Goal: Task Accomplishment & Management: Use online tool/utility

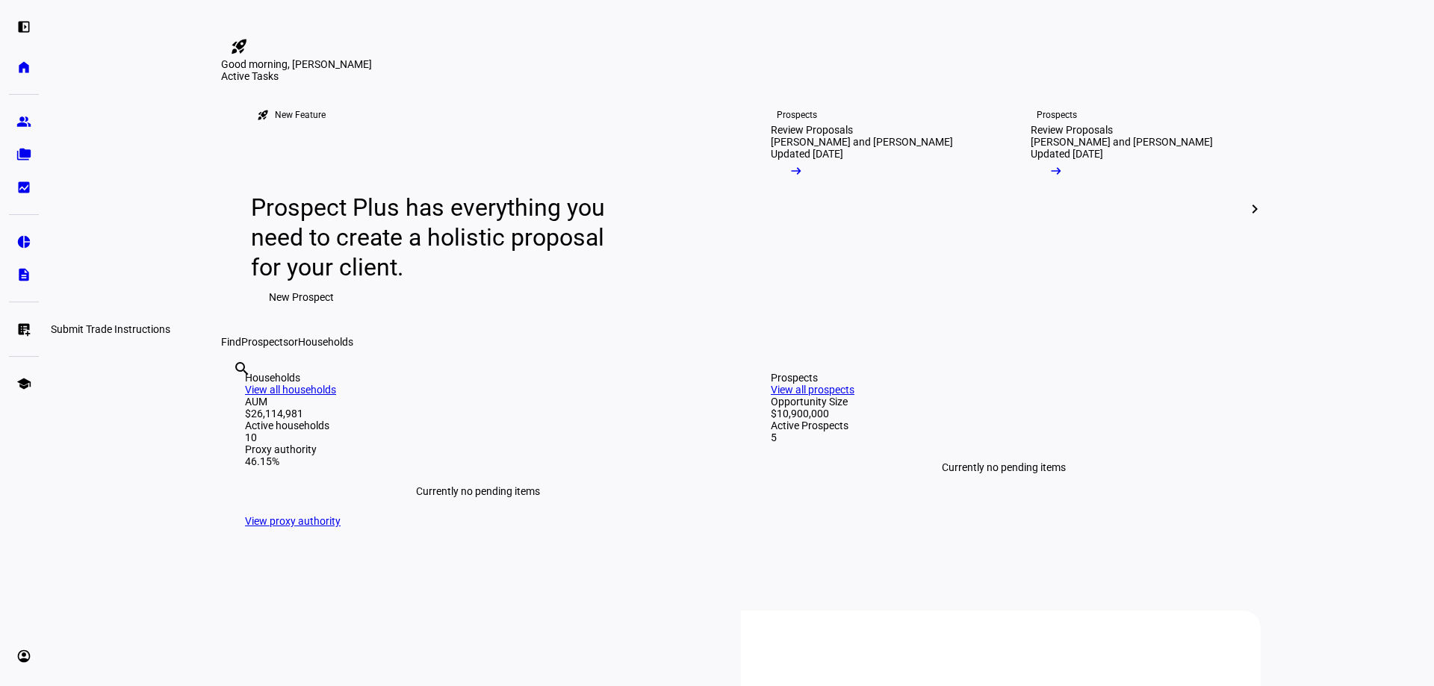
click at [21, 328] on eth-mat-symbol "list_alt_add" at bounding box center [23, 329] width 15 height 15
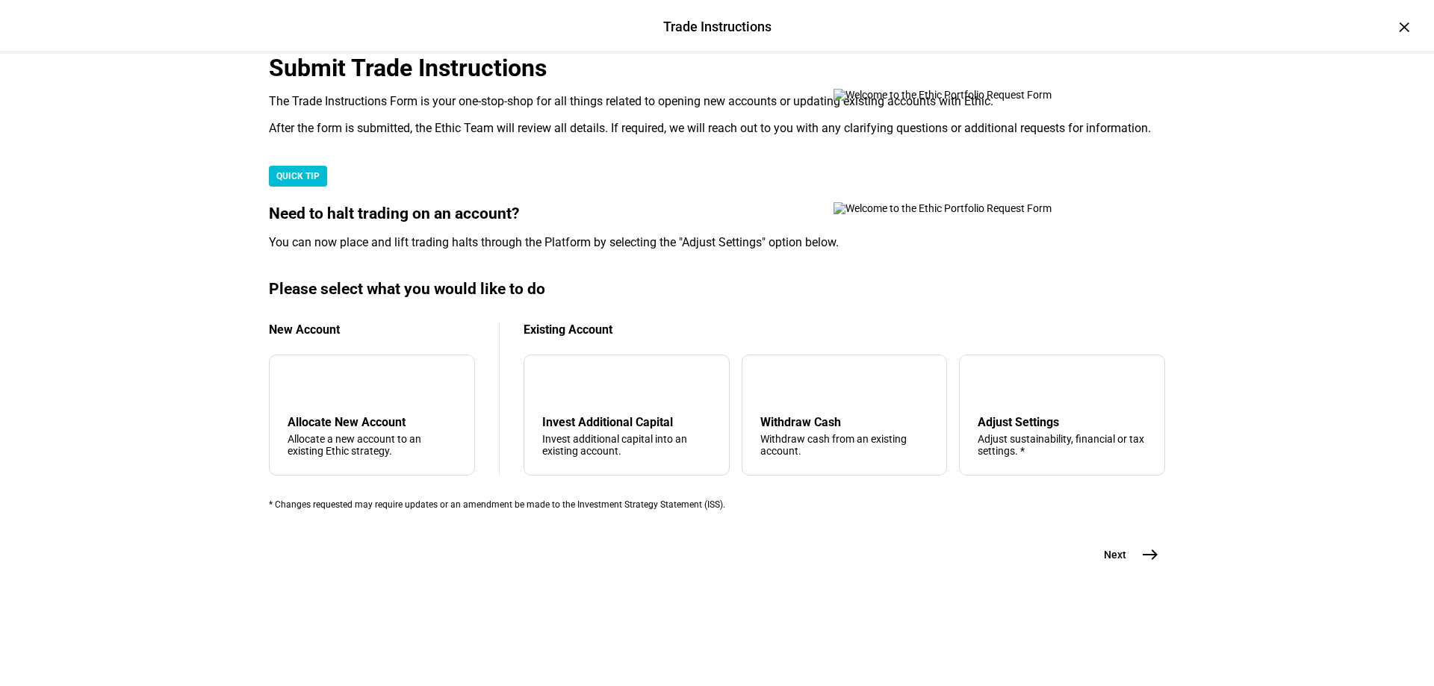
scroll to position [224, 0]
click at [1031, 429] on div "Adjust Settings" at bounding box center [1062, 422] width 169 height 14
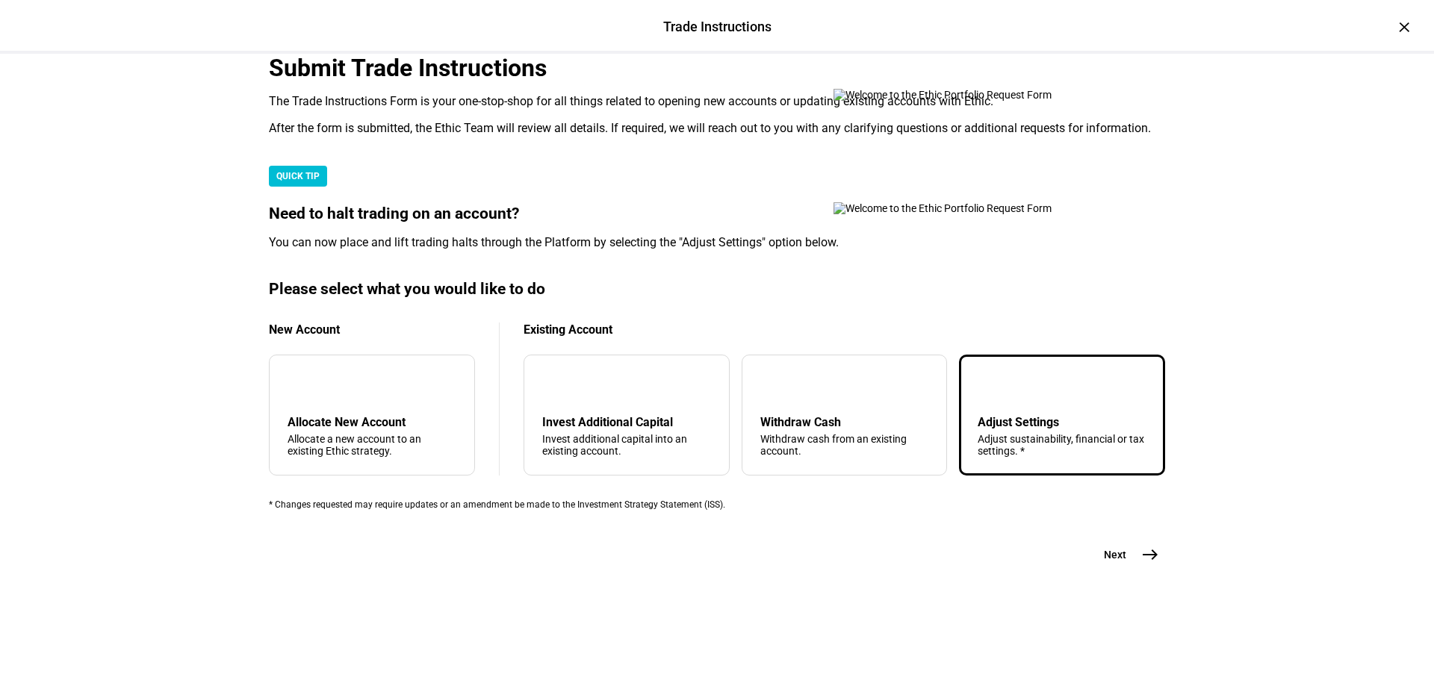
scroll to position [355, 0]
click at [1135, 570] on span "east" at bounding box center [1150, 555] width 30 height 30
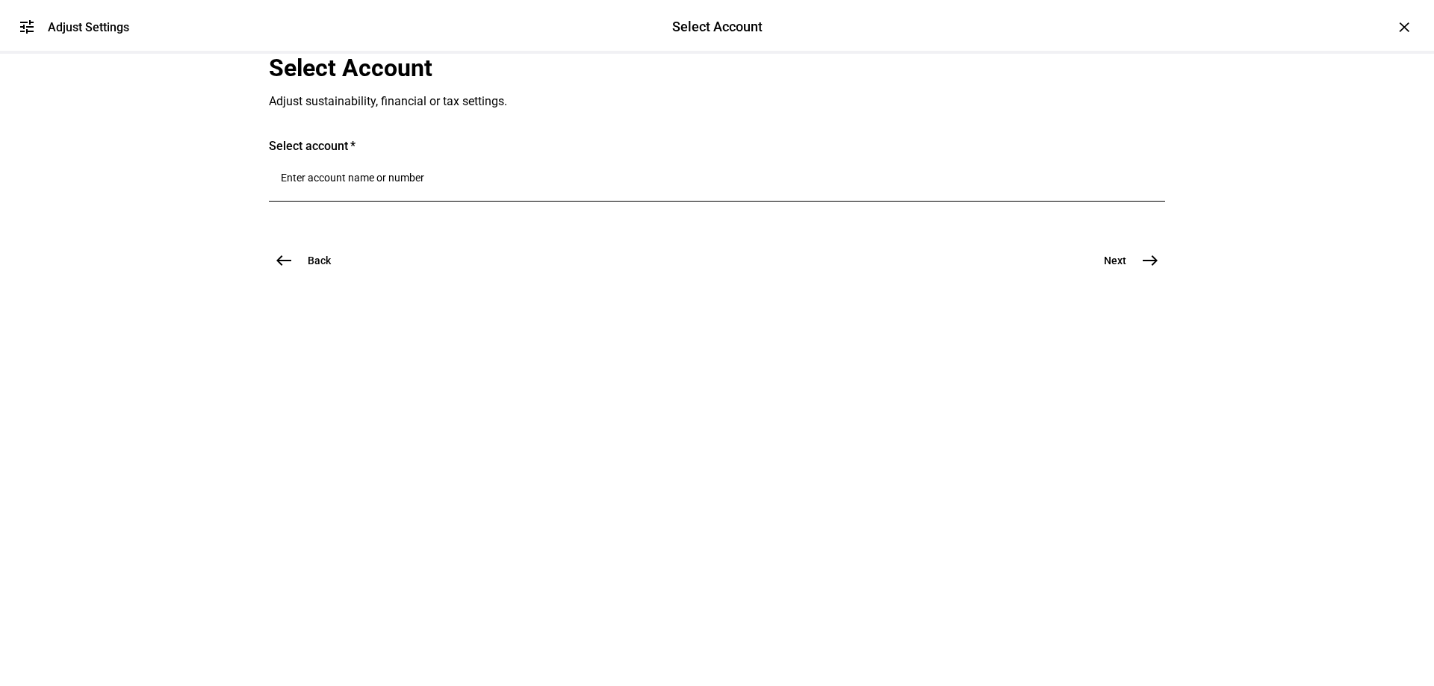
click at [413, 184] on input "Number" at bounding box center [717, 178] width 872 height 12
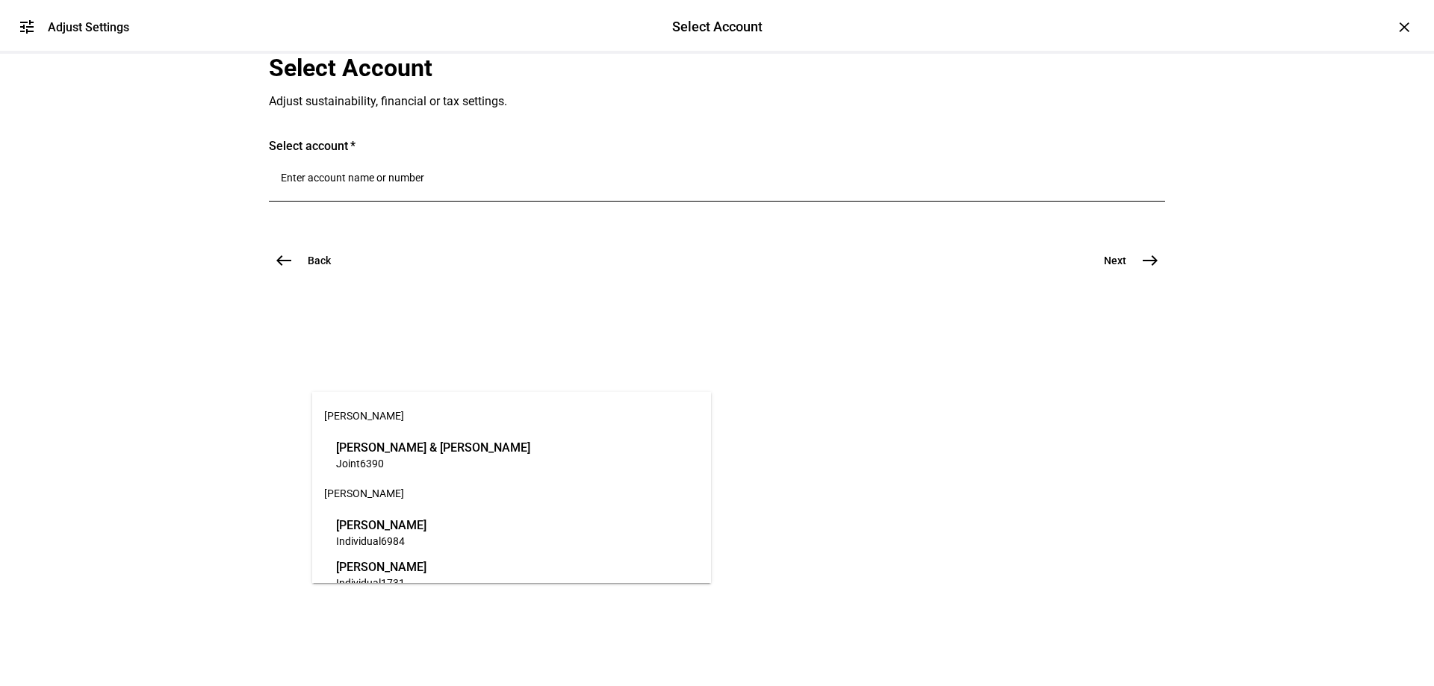
click at [441, 445] on span "[PERSON_NAME] & [PERSON_NAME]" at bounding box center [433, 447] width 194 height 17
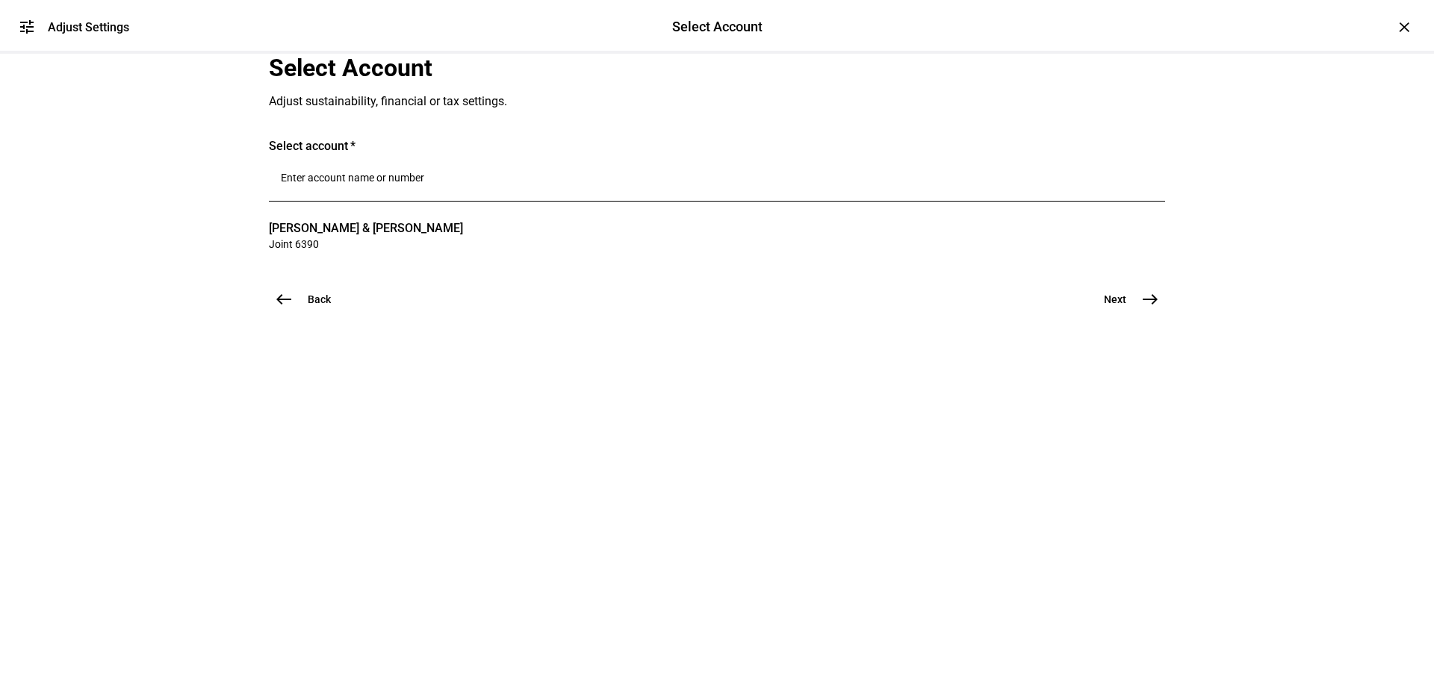
click at [1119, 307] on span "Next" at bounding box center [1115, 299] width 22 height 15
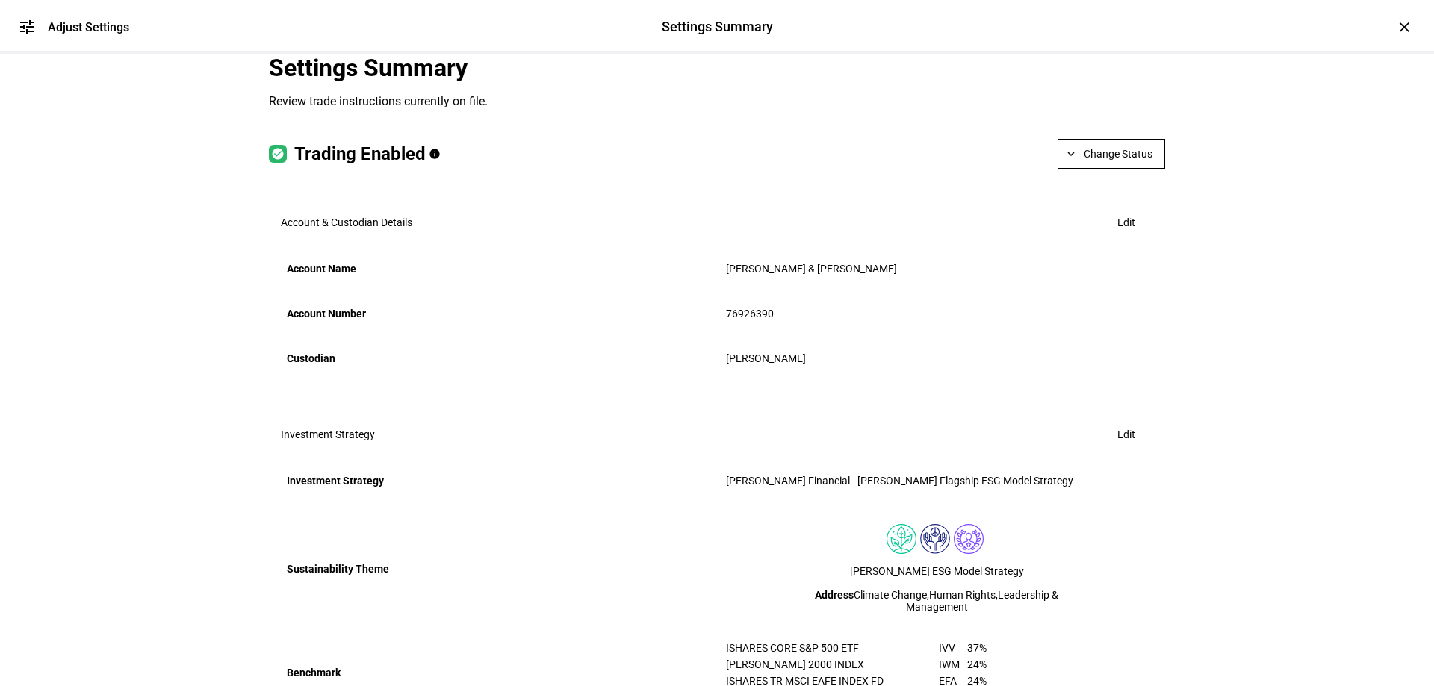
click at [1110, 169] on span "Change Status" at bounding box center [1118, 154] width 69 height 30
click at [1125, 333] on span "Halt Trading" at bounding box center [1118, 335] width 66 height 12
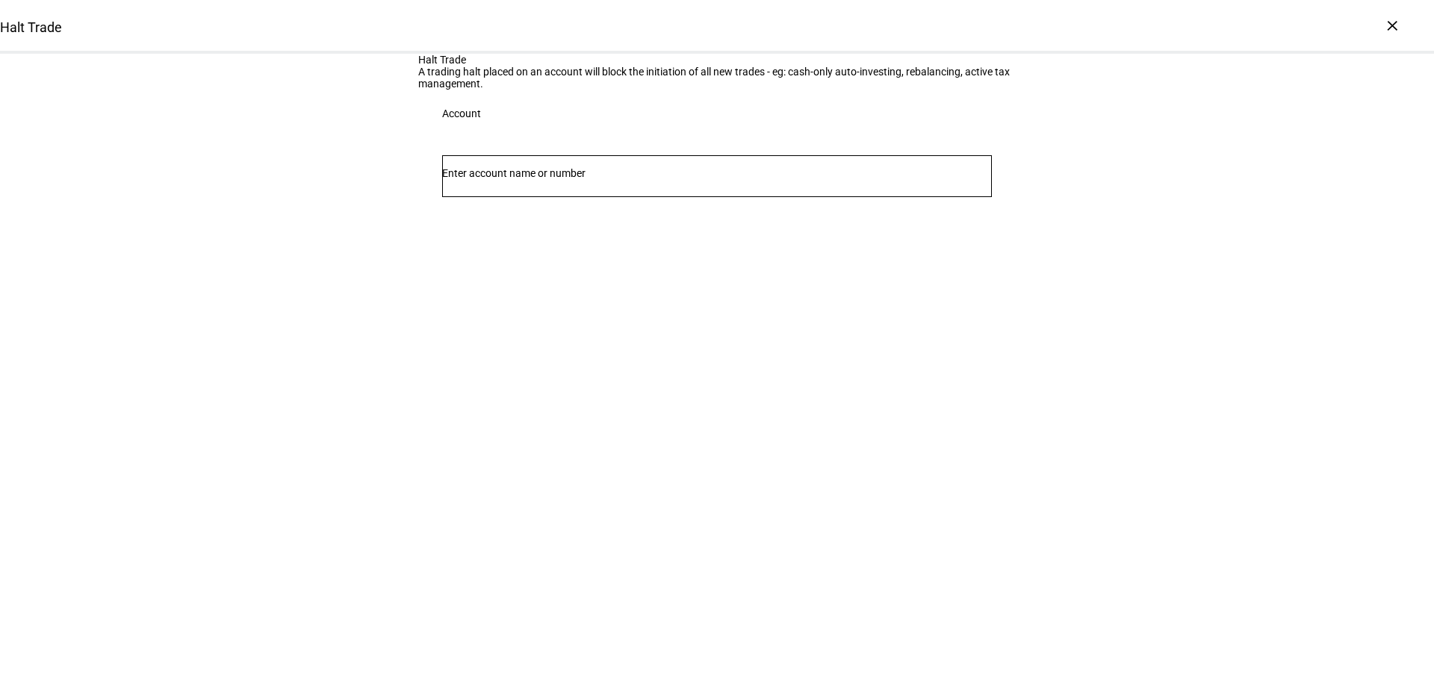
click at [711, 179] on input "Number" at bounding box center [717, 173] width 550 height 12
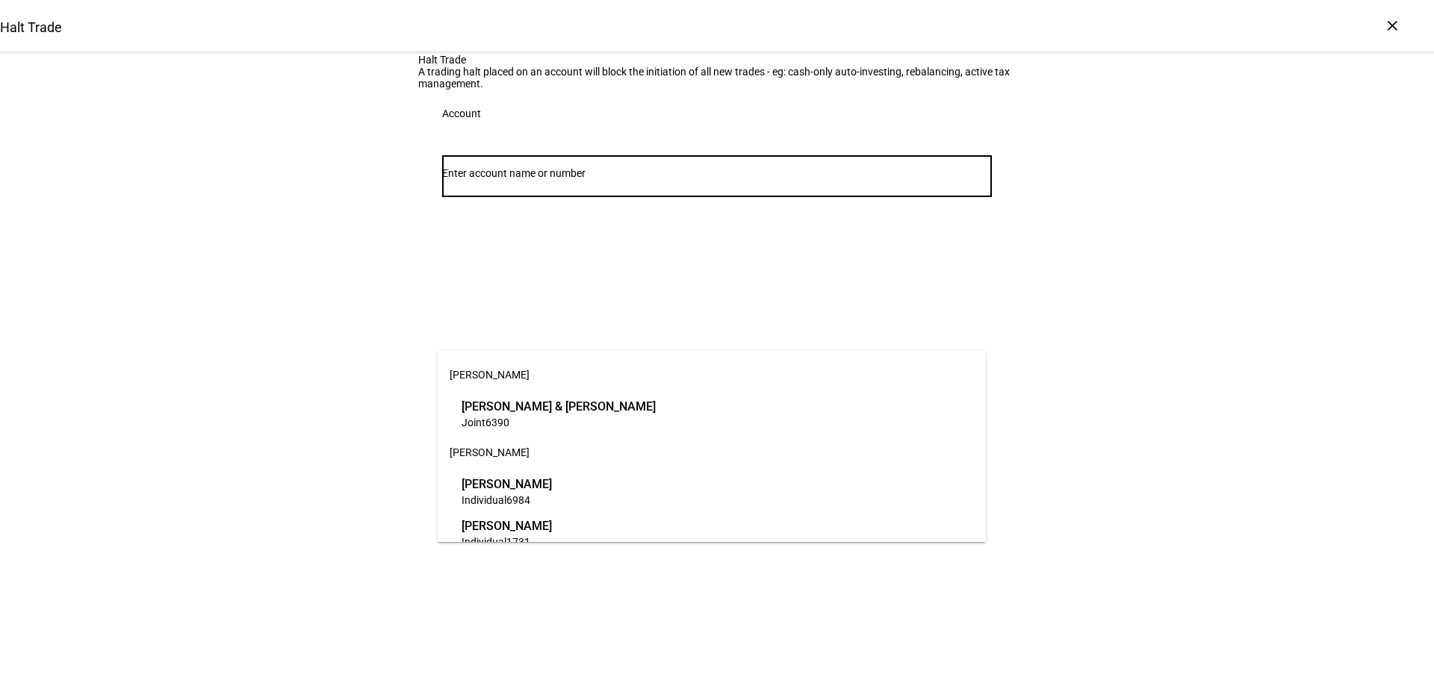
click at [656, 400] on span "[PERSON_NAME] & [PERSON_NAME]" at bounding box center [559, 406] width 194 height 17
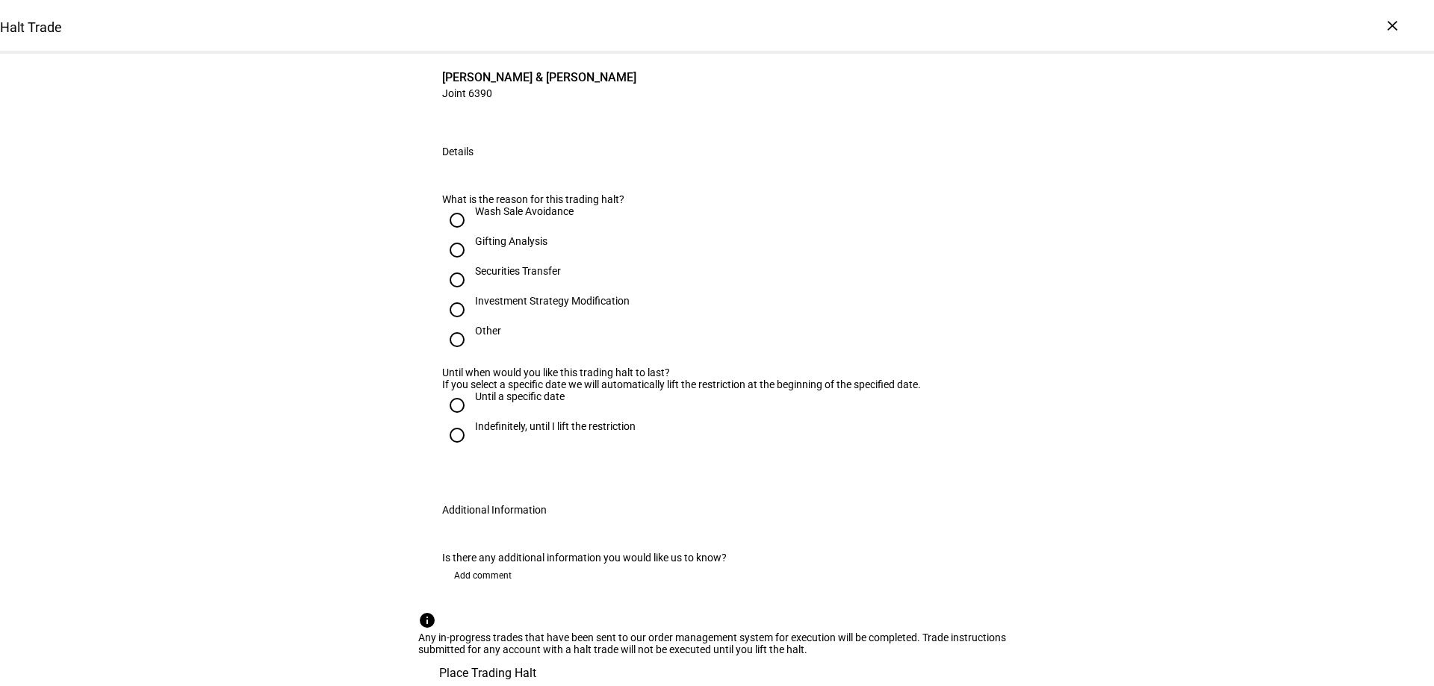
scroll to position [149, 0]
click at [455, 352] on input "Other" at bounding box center [457, 337] width 30 height 30
radio input "true"
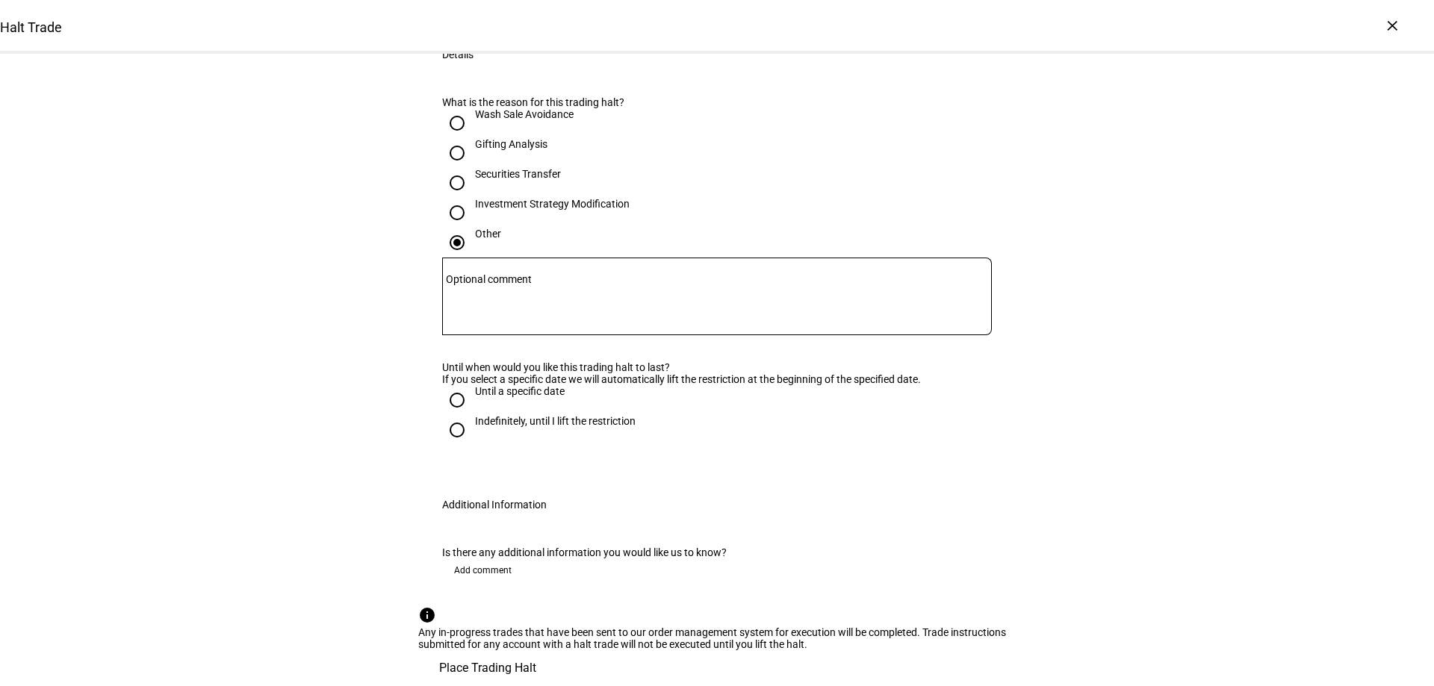
scroll to position [299, 0]
click at [512, 323] on textarea "Optional comment" at bounding box center [717, 297] width 550 height 54
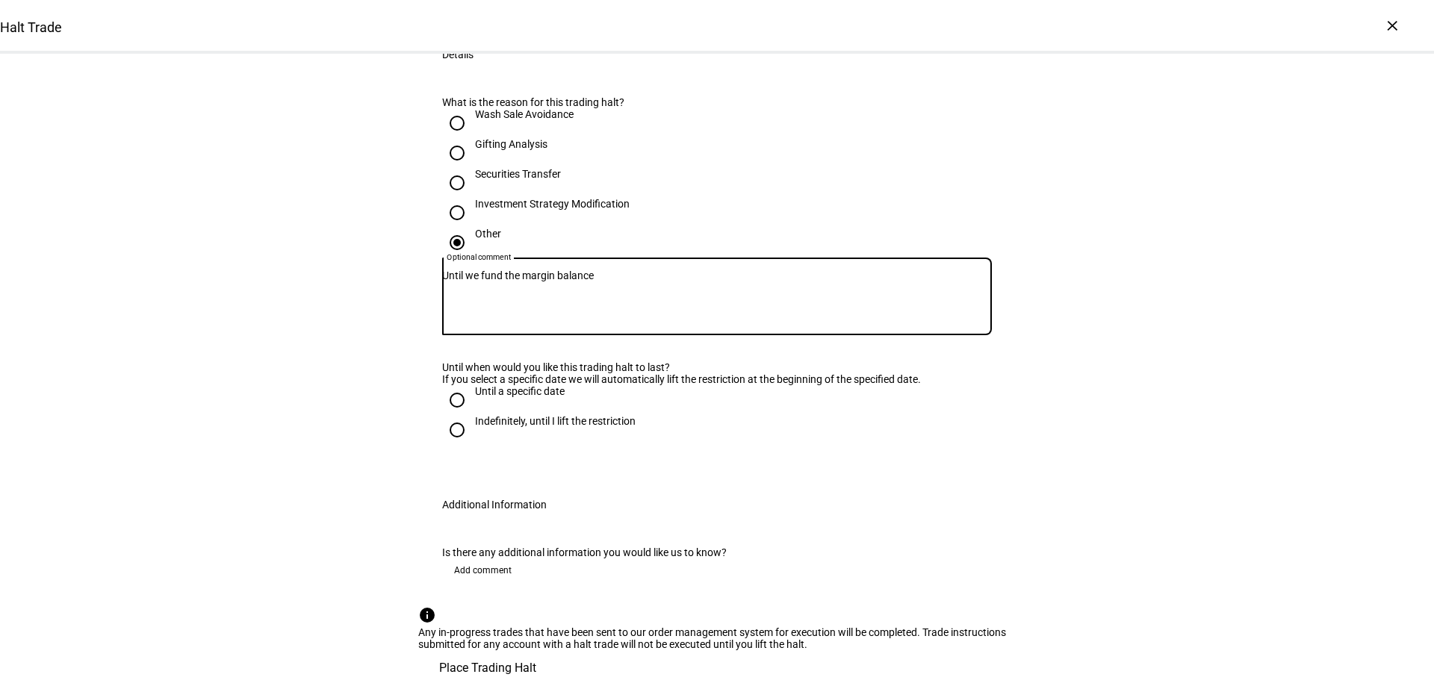
type textarea "Until we fund the margin balance"
click at [520, 427] on div "Indefinitely, until I lift the restriction" at bounding box center [555, 421] width 161 height 12
click at [472, 445] on input "Indefinitely, until I lift the restriction" at bounding box center [457, 430] width 30 height 30
radio input "true"
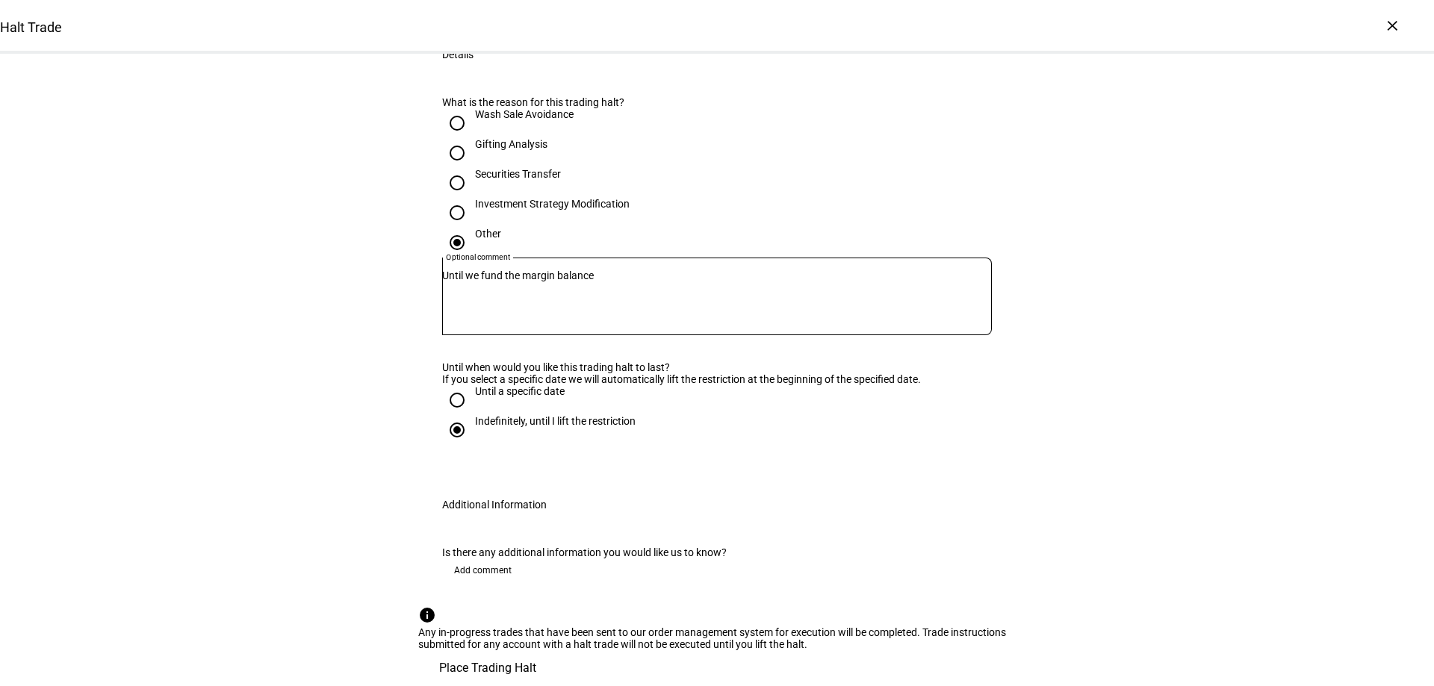
scroll to position [605, 0]
click at [536, 650] on span "Place Trading Halt" at bounding box center [487, 668] width 97 height 36
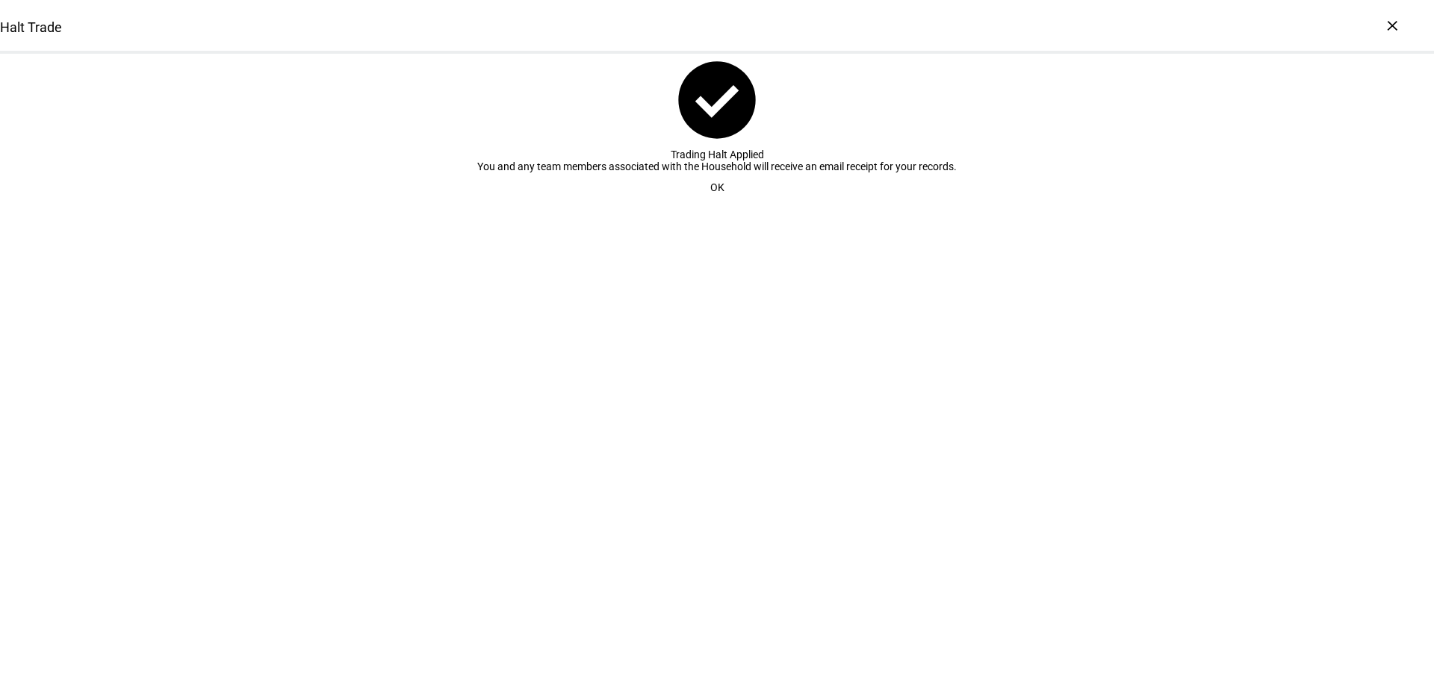
click at [721, 202] on span at bounding box center [717, 188] width 50 height 30
